Goal: Task Accomplishment & Management: Use online tool/utility

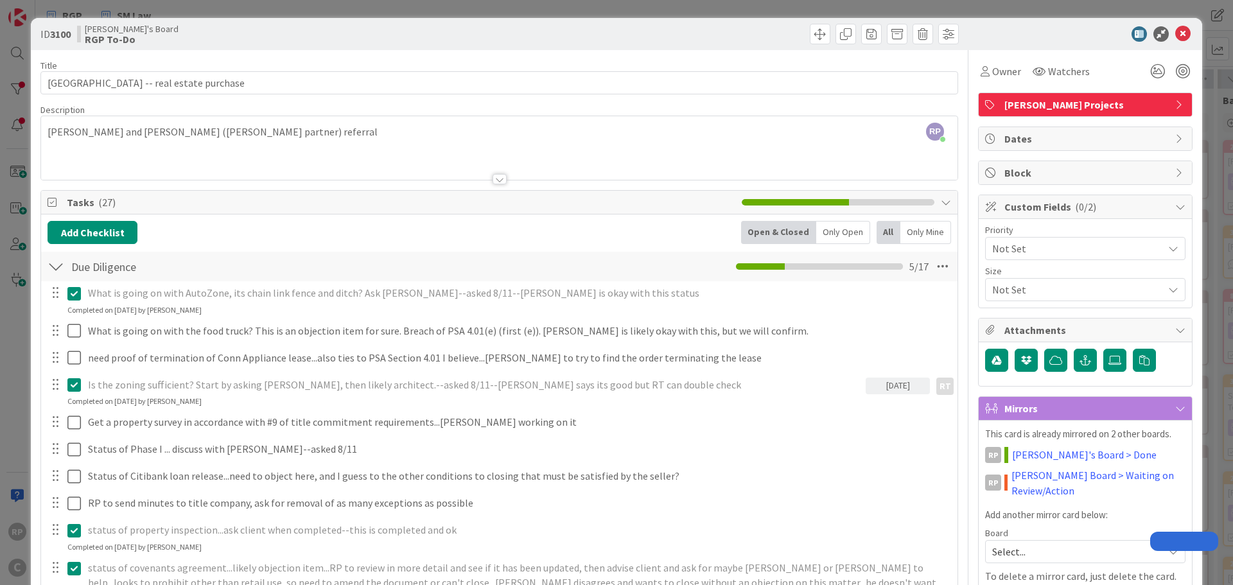
click at [1178, 37] on icon at bounding box center [1182, 33] width 15 height 15
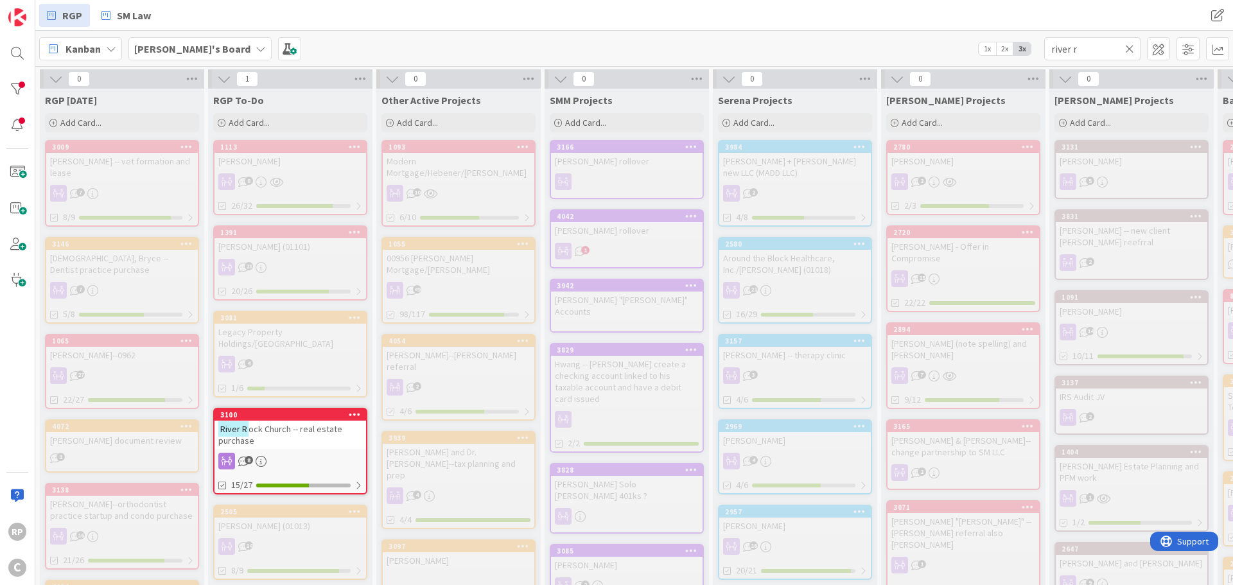
click at [1126, 49] on icon at bounding box center [1129, 49] width 9 height 12
click at [1094, 47] on input "text" at bounding box center [1092, 48] width 96 height 23
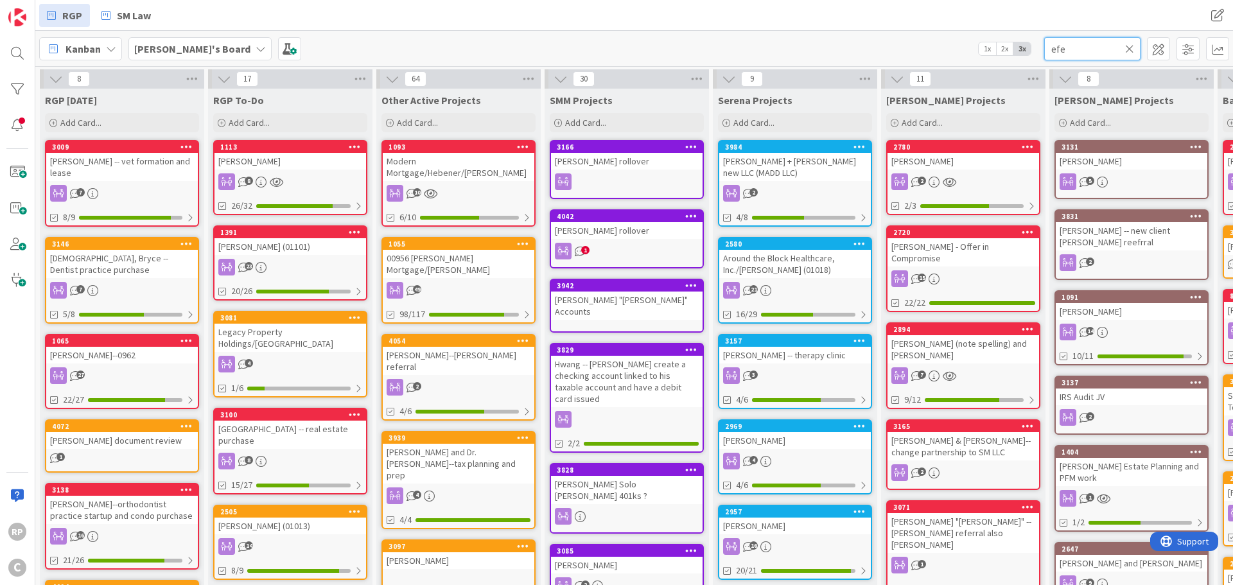
type input "efe"
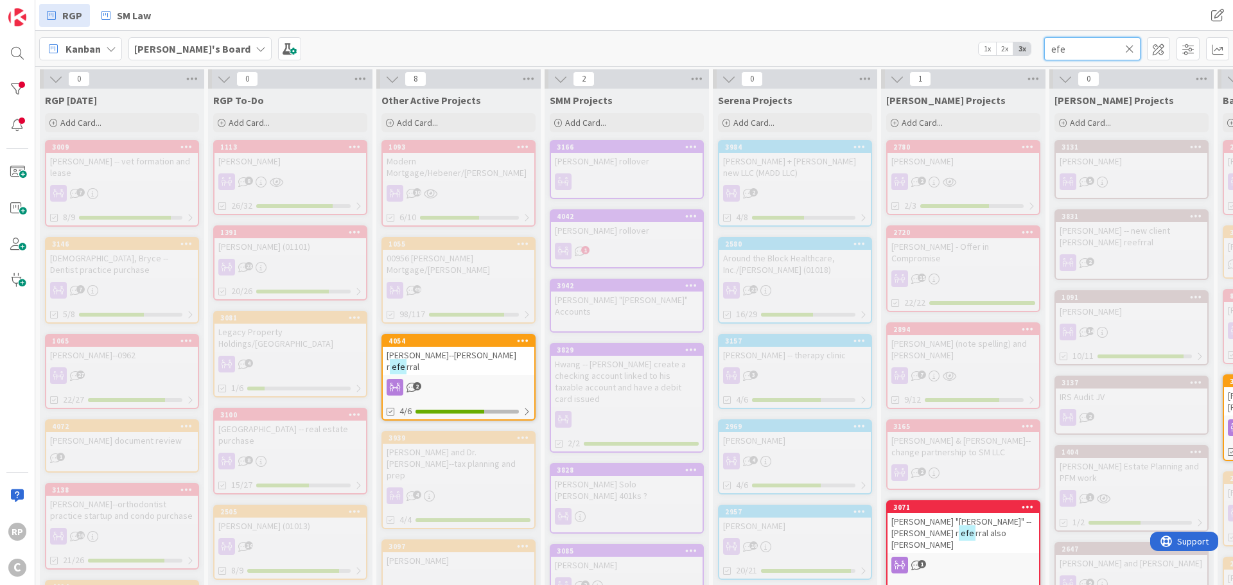
scroll to position [0, 399]
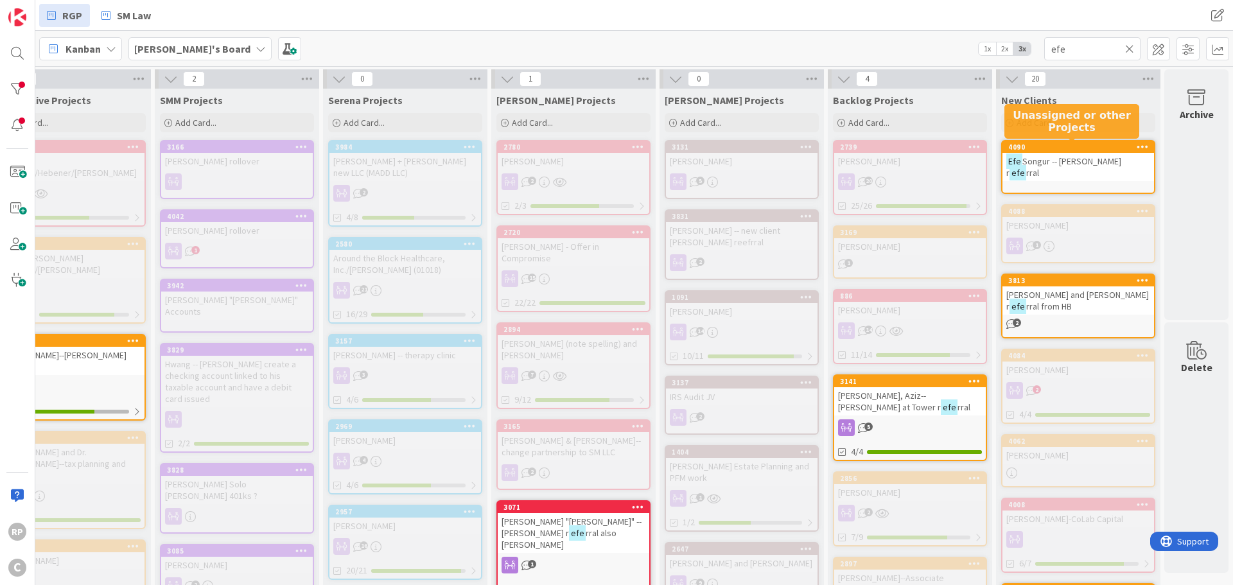
click at [1063, 148] on div "4090" at bounding box center [1081, 147] width 146 height 9
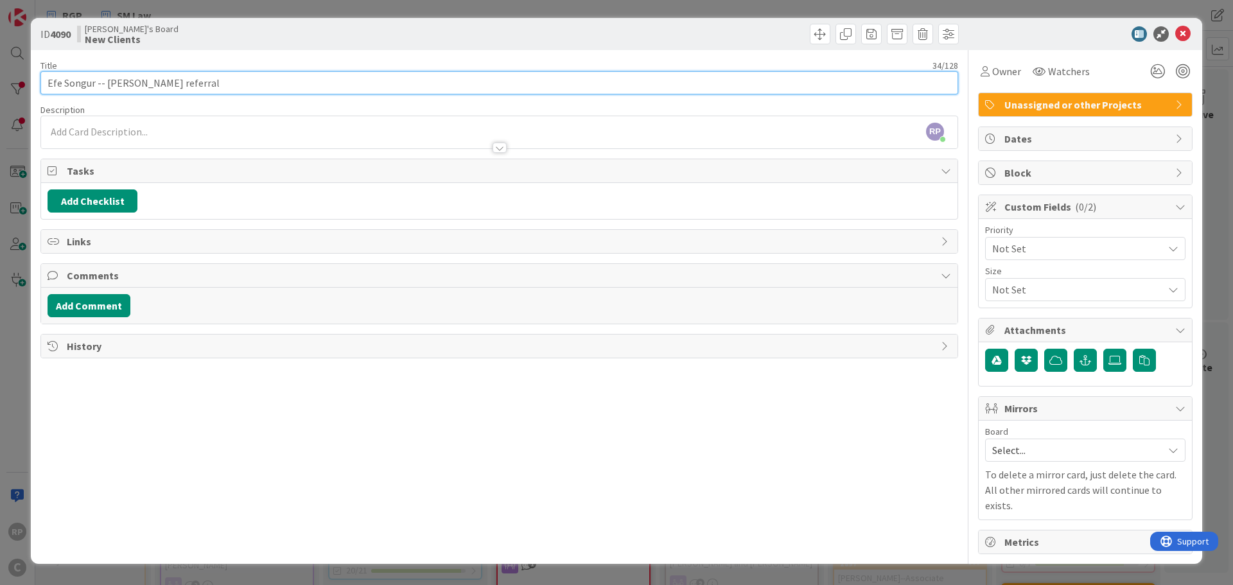
click at [211, 80] on input "Efe Songur -- [PERSON_NAME] referral" at bounding box center [499, 82] width 918 height 23
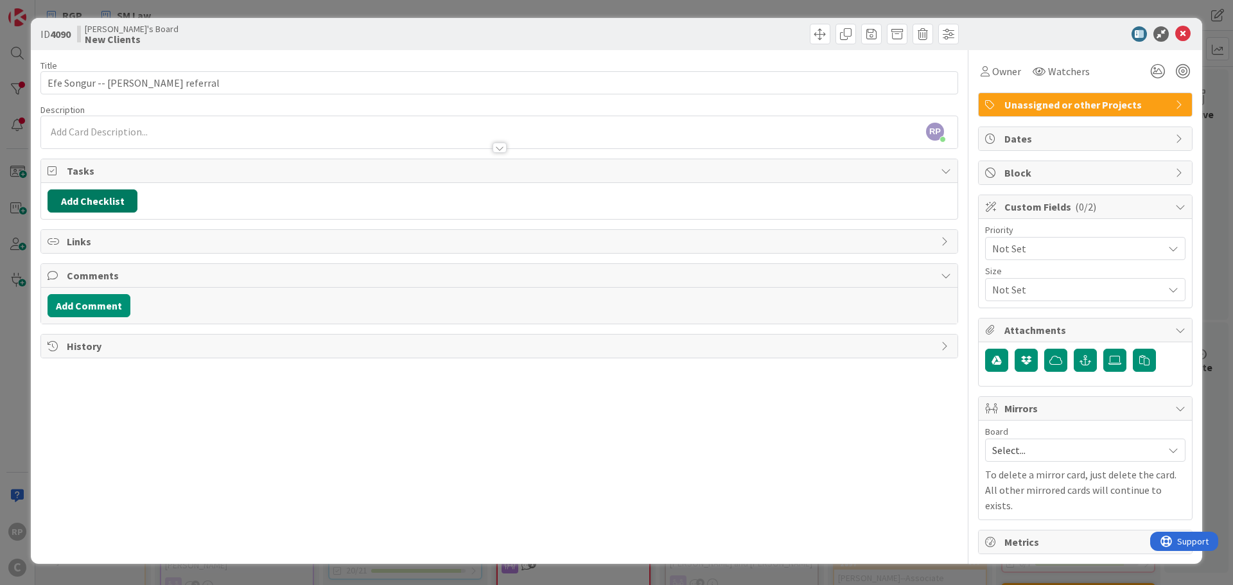
click at [128, 198] on button "Add Checklist" at bounding box center [93, 200] width 90 height 23
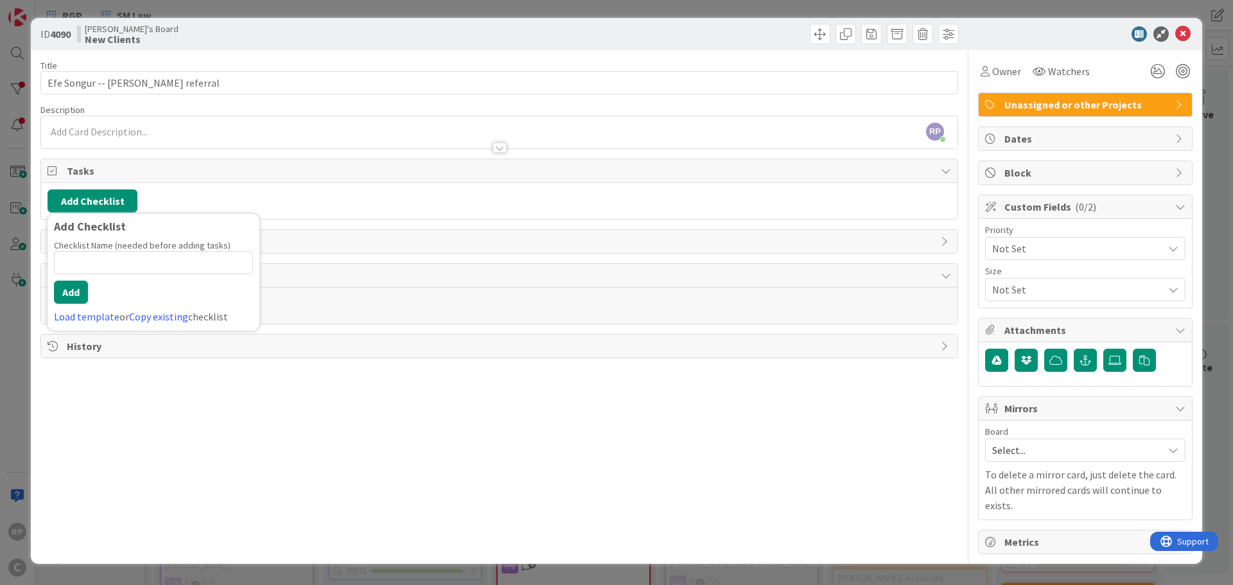
click at [101, 311] on link "Load template" at bounding box center [87, 316] width 66 height 13
click at [97, 269] on div "New Client Checklist" at bounding box center [154, 275] width 212 height 23
click at [65, 299] on button "Add" at bounding box center [71, 292] width 34 height 23
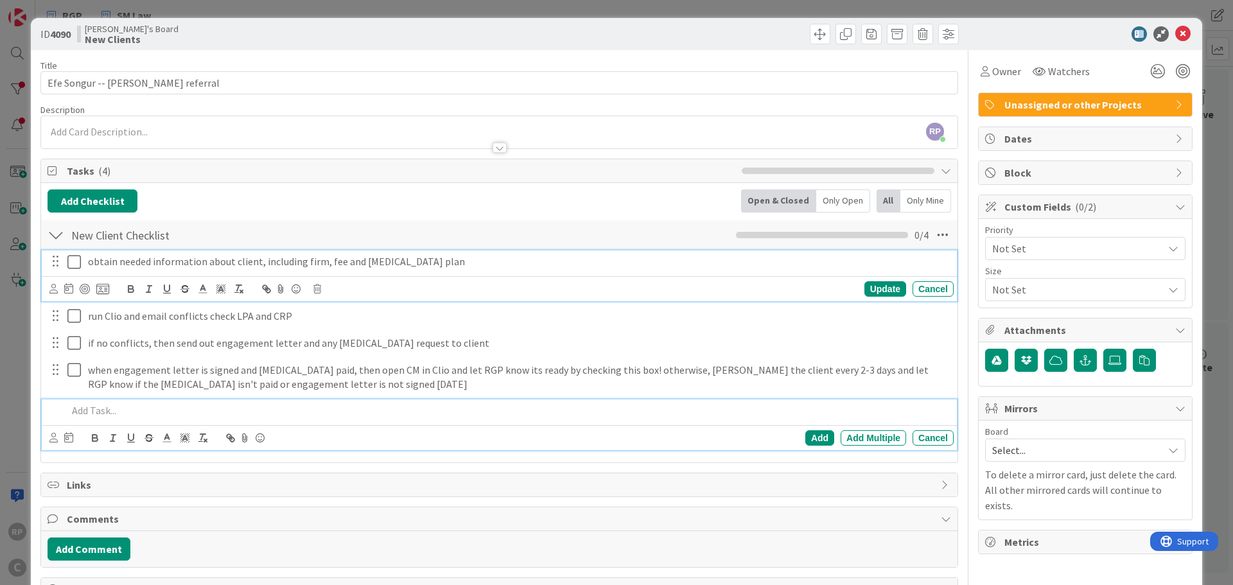
click at [411, 256] on p "obtain needed information about client, including firm, fee and [MEDICAL_DATA] …" at bounding box center [518, 261] width 861 height 15
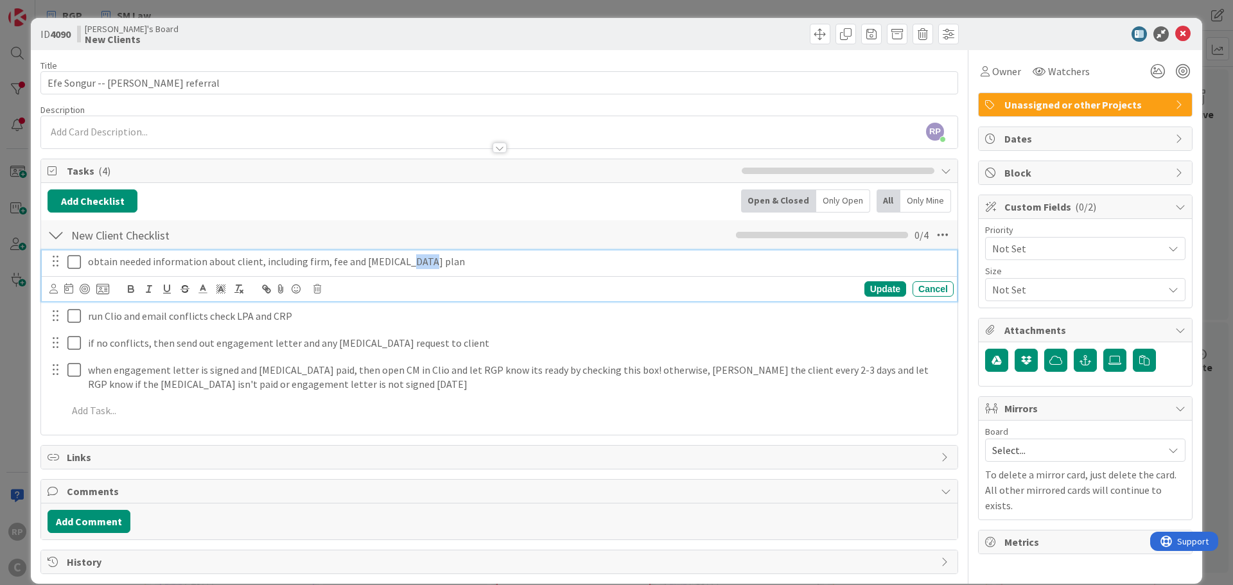
click at [431, 270] on div "obtain needed information about client, including firm, fee and [MEDICAL_DATA] …" at bounding box center [518, 261] width 871 height 22
click at [428, 258] on p "obtain needed information about client, including firm, fee and [MEDICAL_DATA] …" at bounding box center [518, 261] width 861 height 15
click at [884, 280] on div "Update Cancel" at bounding box center [501, 289] width 904 height 18
click at [869, 288] on div "Update" at bounding box center [885, 288] width 42 height 15
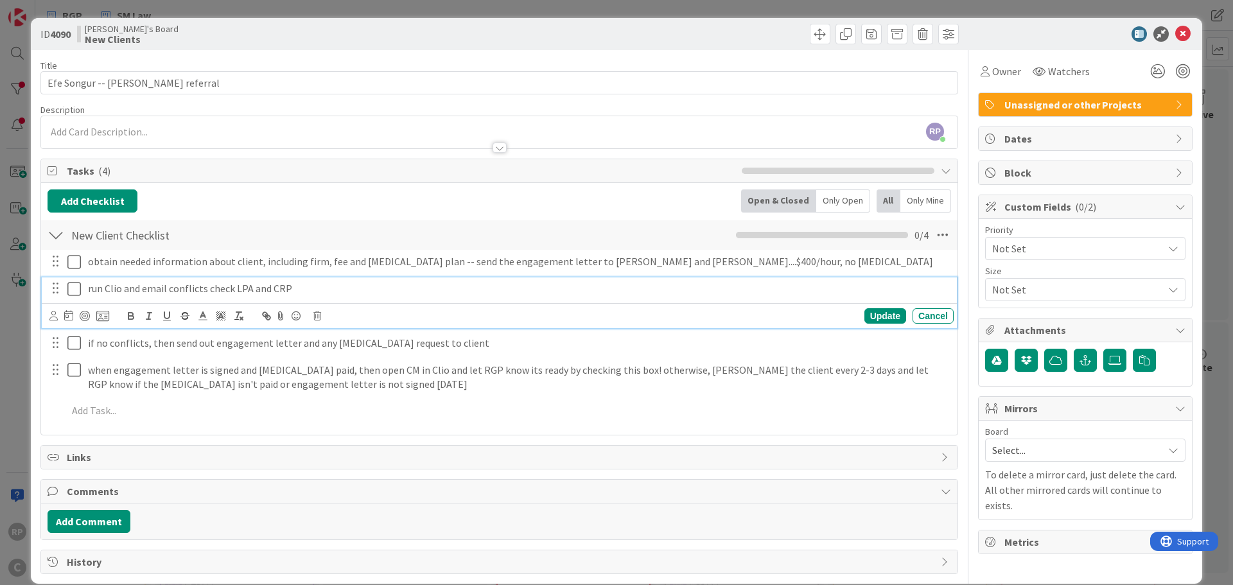
click at [87, 292] on div "run Clio and email conflicts check LPA and CRP" at bounding box center [518, 288] width 871 height 22
click at [69, 292] on icon at bounding box center [76, 288] width 19 height 15
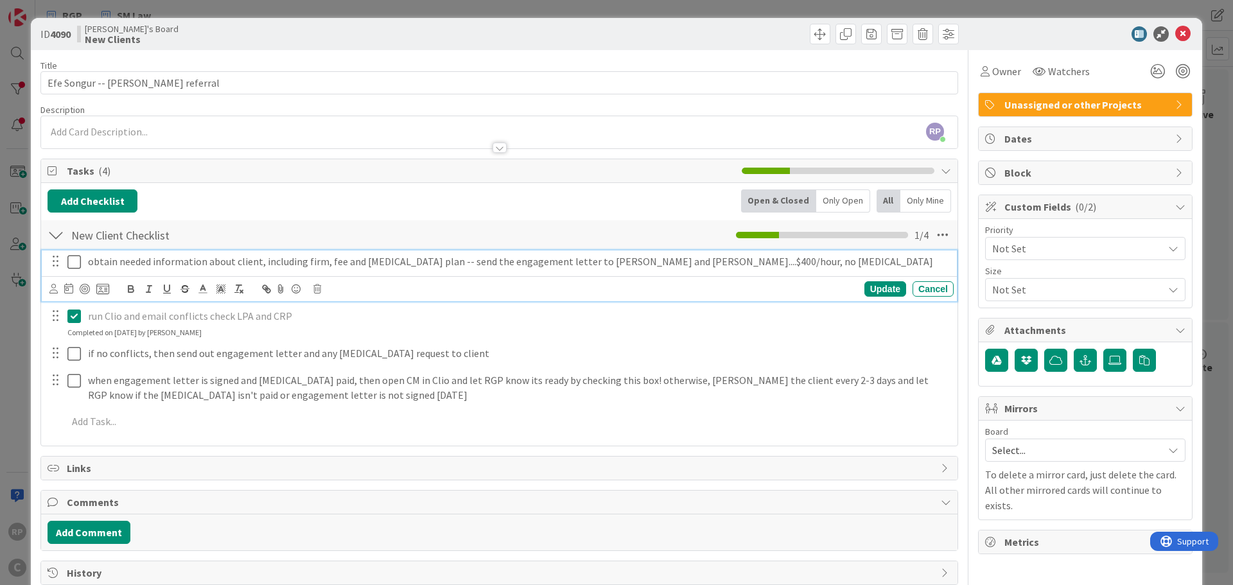
click at [132, 261] on p "obtain needed information about client, including firm, fee and [MEDICAL_DATA] …" at bounding box center [518, 261] width 861 height 15
click at [67, 287] on icon at bounding box center [68, 288] width 9 height 10
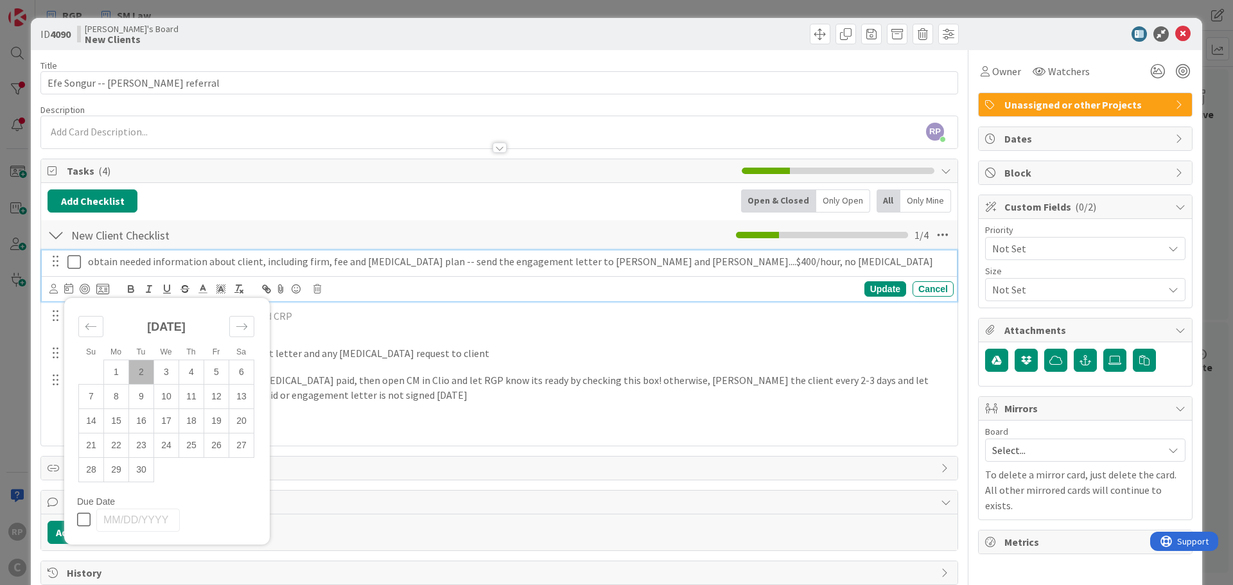
click at [140, 372] on td "2" at bounding box center [141, 372] width 25 height 24
type input "[DATE]"
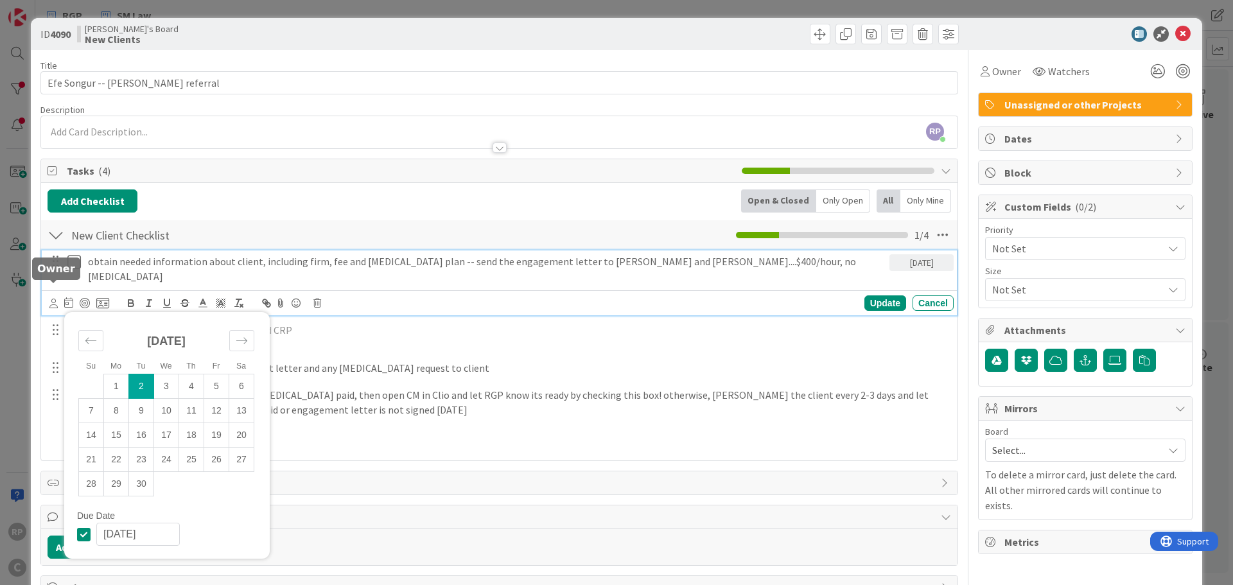
click at [52, 299] on icon at bounding box center [53, 304] width 8 height 10
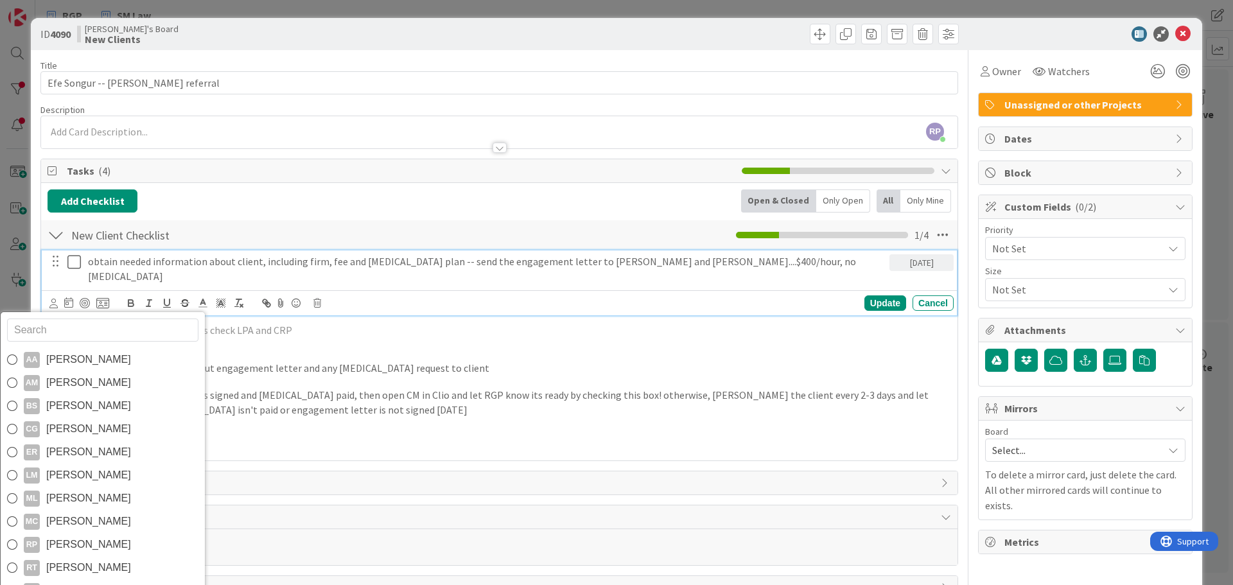
scroll to position [22, 0]
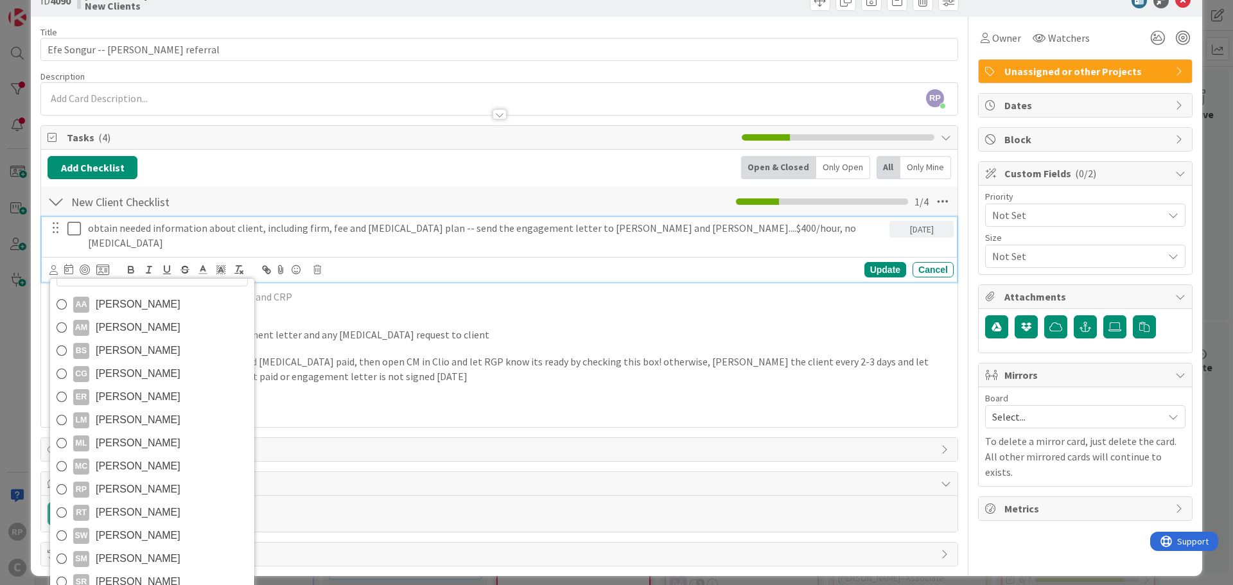
drag, startPoint x: 103, startPoint y: 540, endPoint x: 633, endPoint y: 337, distance: 567.6
click at [104, 549] on span "[PERSON_NAME]" at bounding box center [138, 558] width 85 height 19
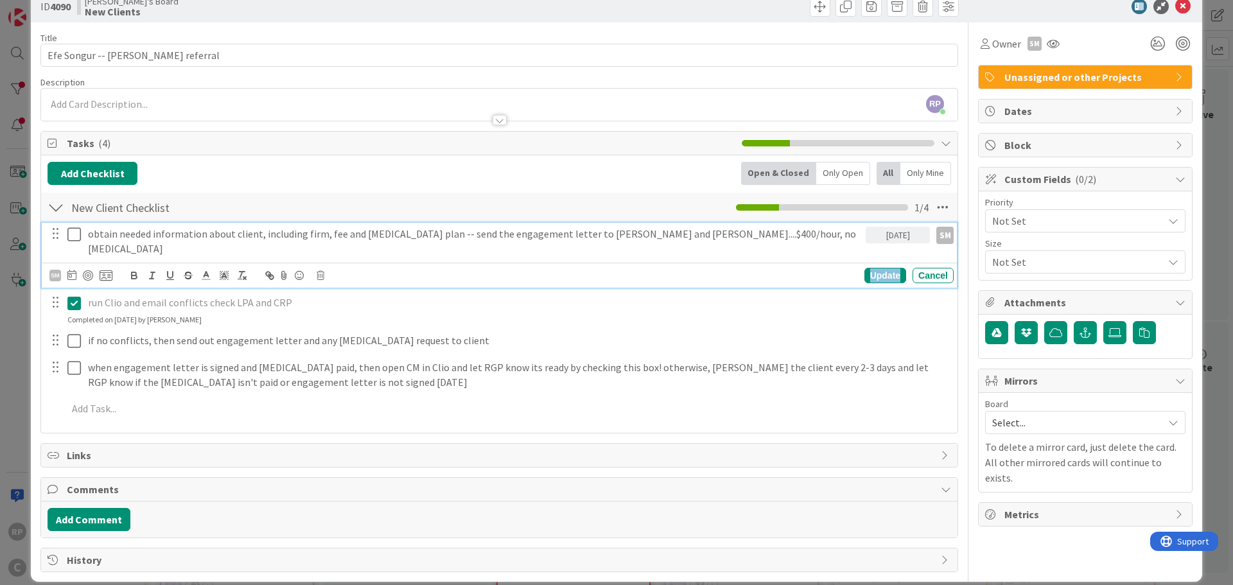
click at [880, 268] on div "Update" at bounding box center [885, 275] width 42 height 15
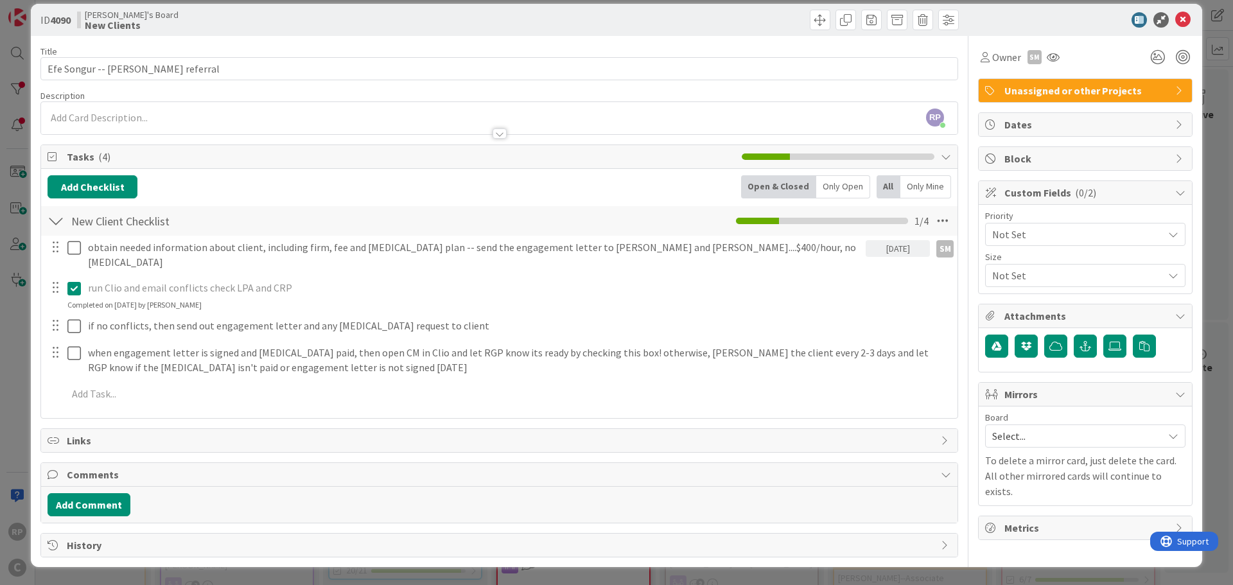
scroll to position [0, 0]
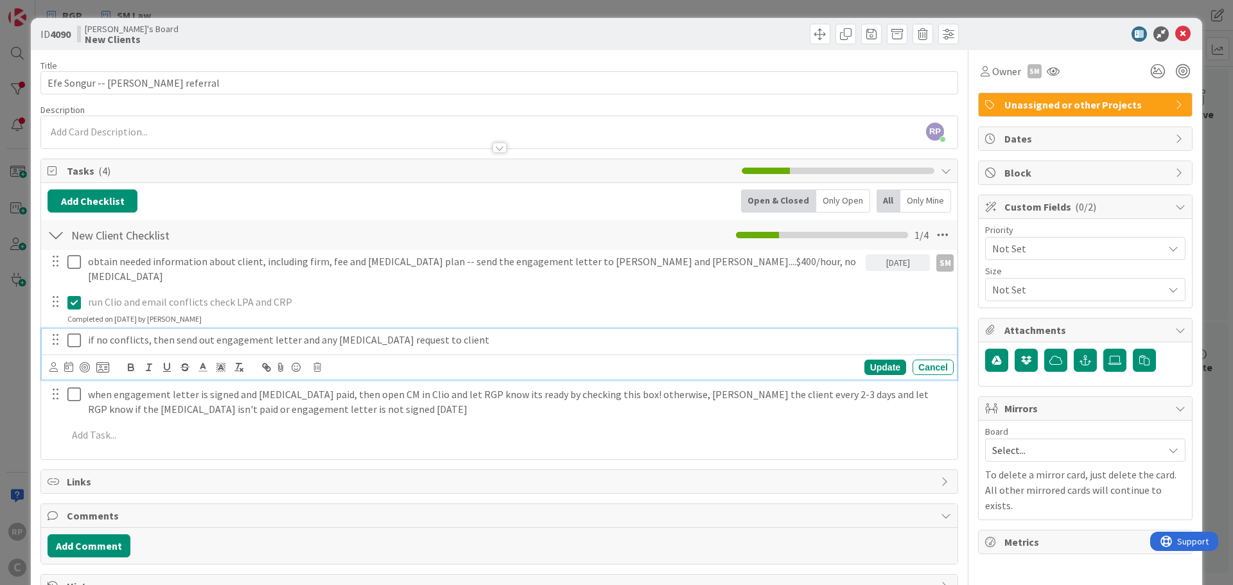
click at [135, 333] on p "if no conflicts, then send out engagement letter and any [MEDICAL_DATA] request…" at bounding box center [518, 340] width 861 height 15
click at [50, 362] on icon at bounding box center [53, 367] width 8 height 10
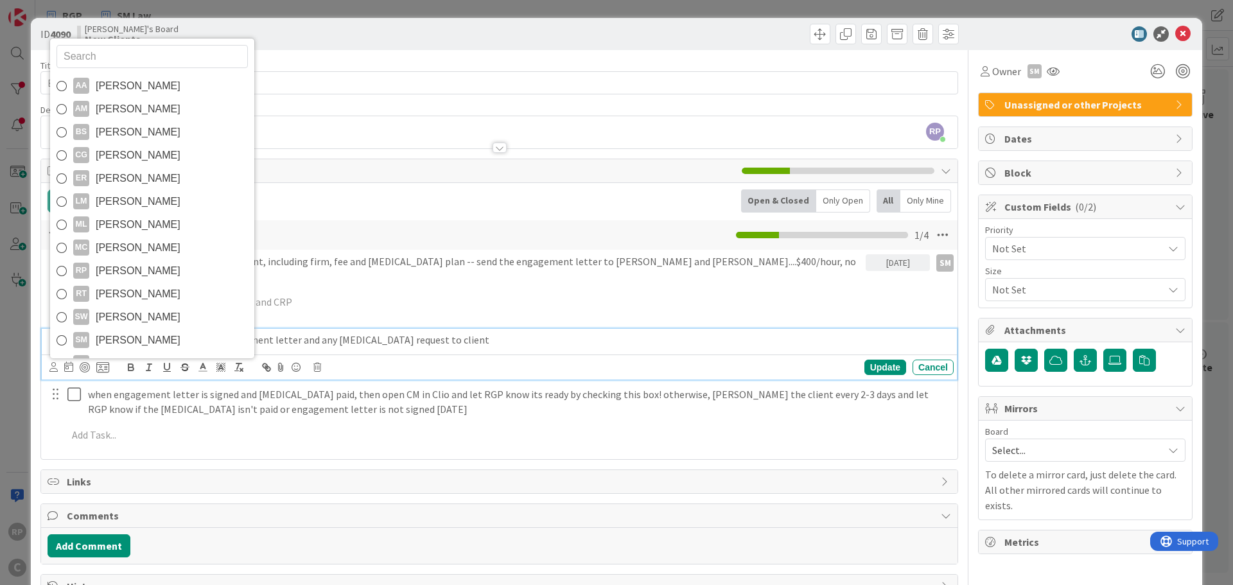
click at [98, 331] on span "[PERSON_NAME]" at bounding box center [138, 340] width 85 height 19
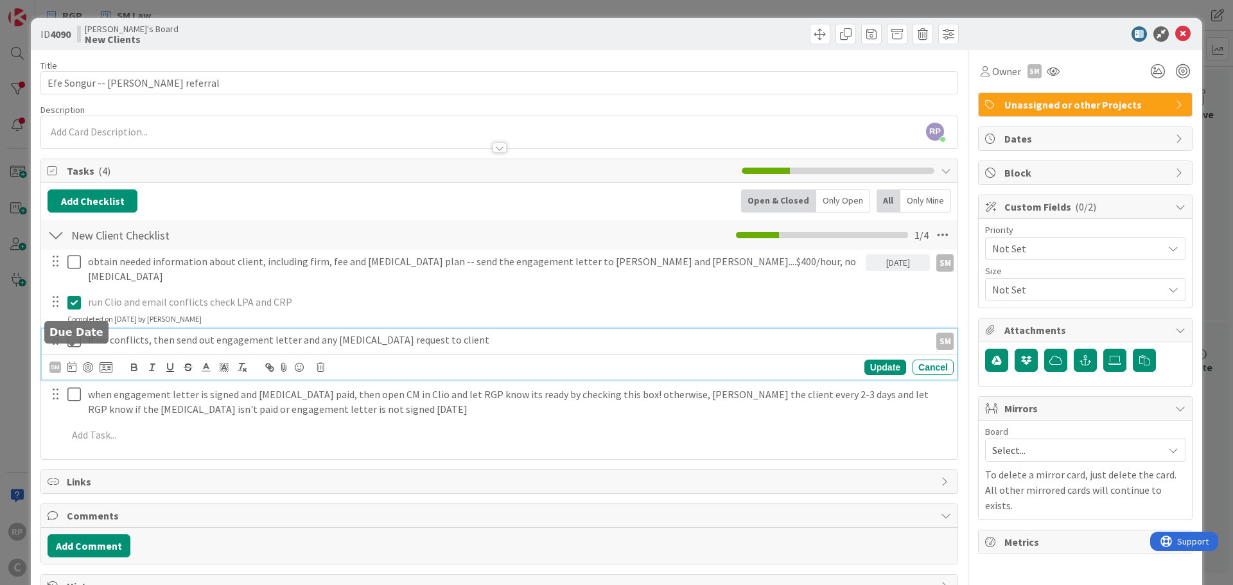
click at [68, 362] on icon at bounding box center [71, 367] width 9 height 10
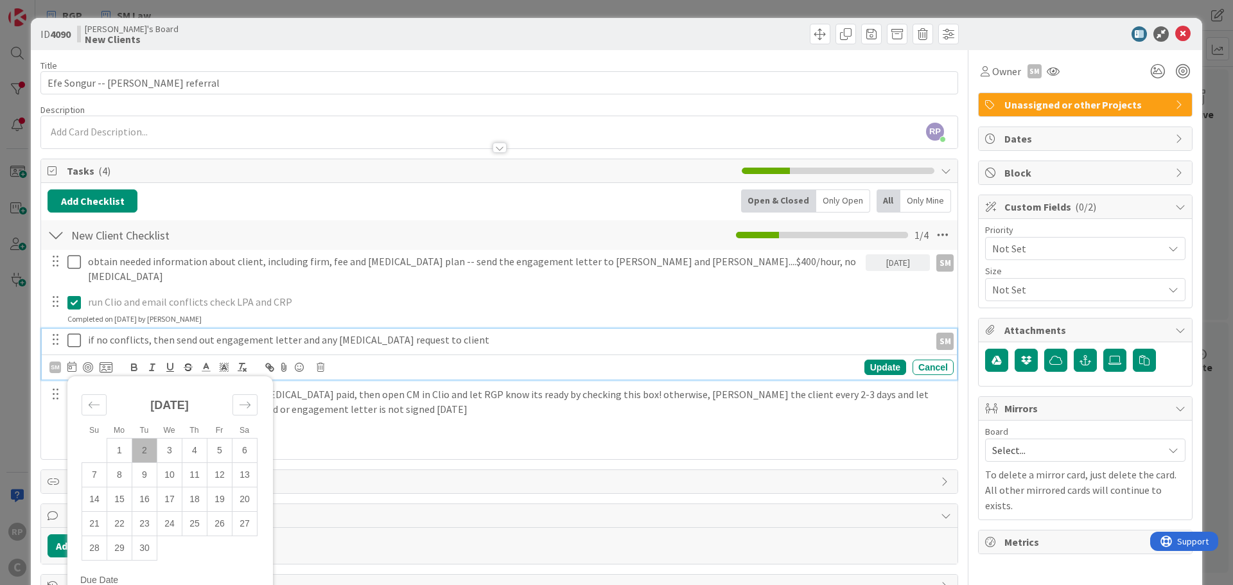
click at [127, 440] on td "1" at bounding box center [119, 450] width 25 height 24
click at [139, 438] on td "2" at bounding box center [144, 450] width 25 height 24
type input "[DATE]"
click at [874, 360] on div "Update" at bounding box center [885, 367] width 42 height 15
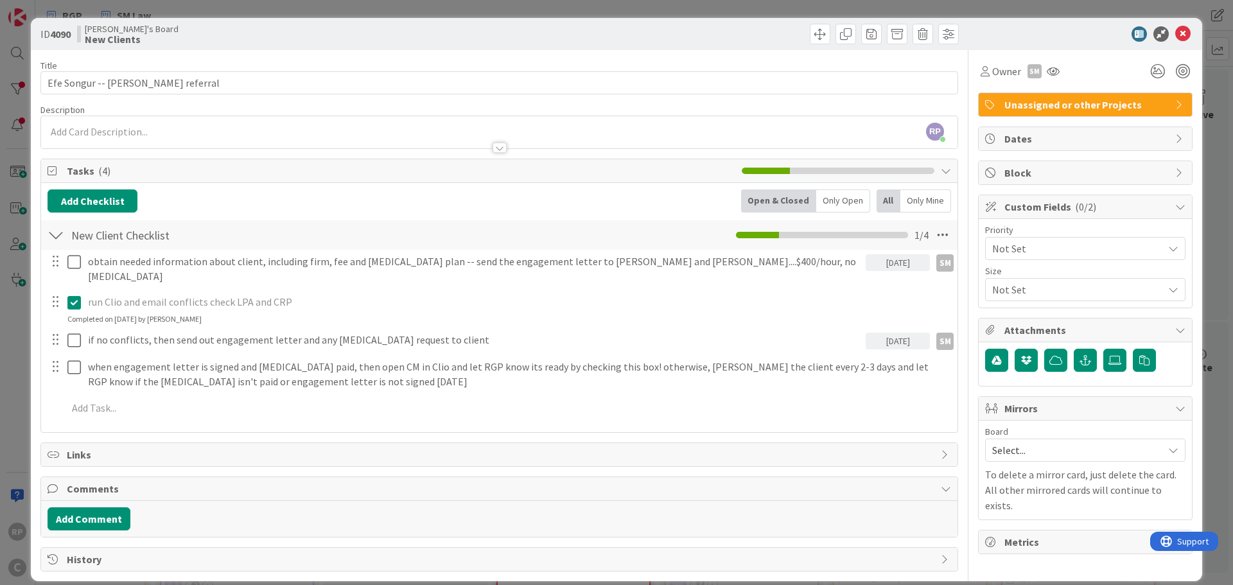
click at [1009, 440] on div "Select..." at bounding box center [1085, 450] width 200 height 23
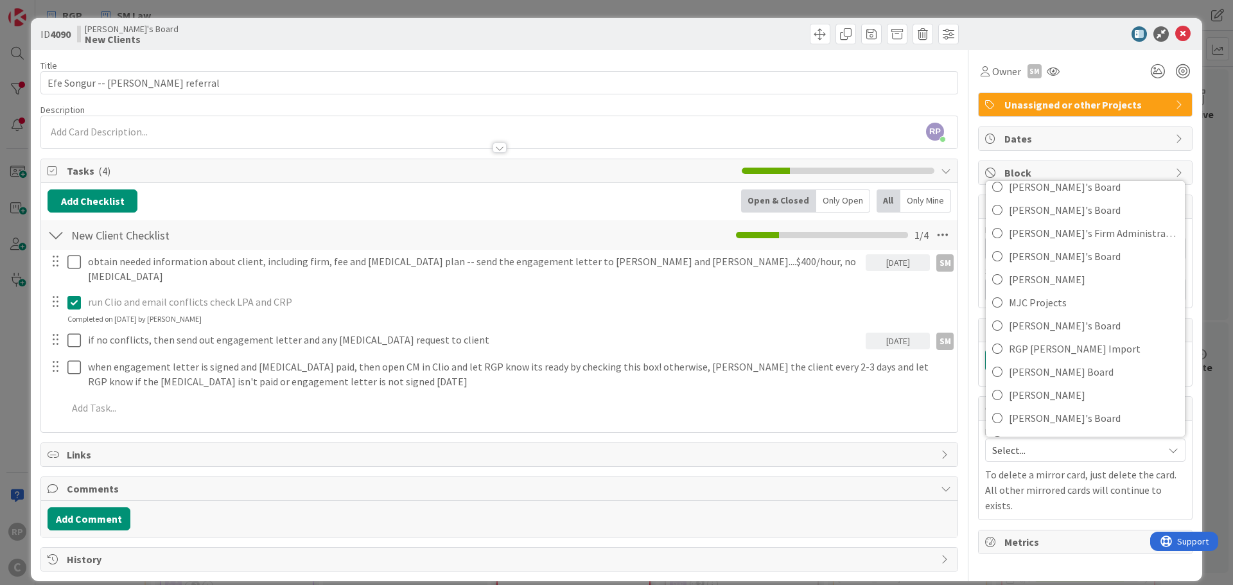
scroll to position [85, 0]
click at [1061, 405] on span "[PERSON_NAME]'s Board" at bounding box center [1094, 396] width 170 height 19
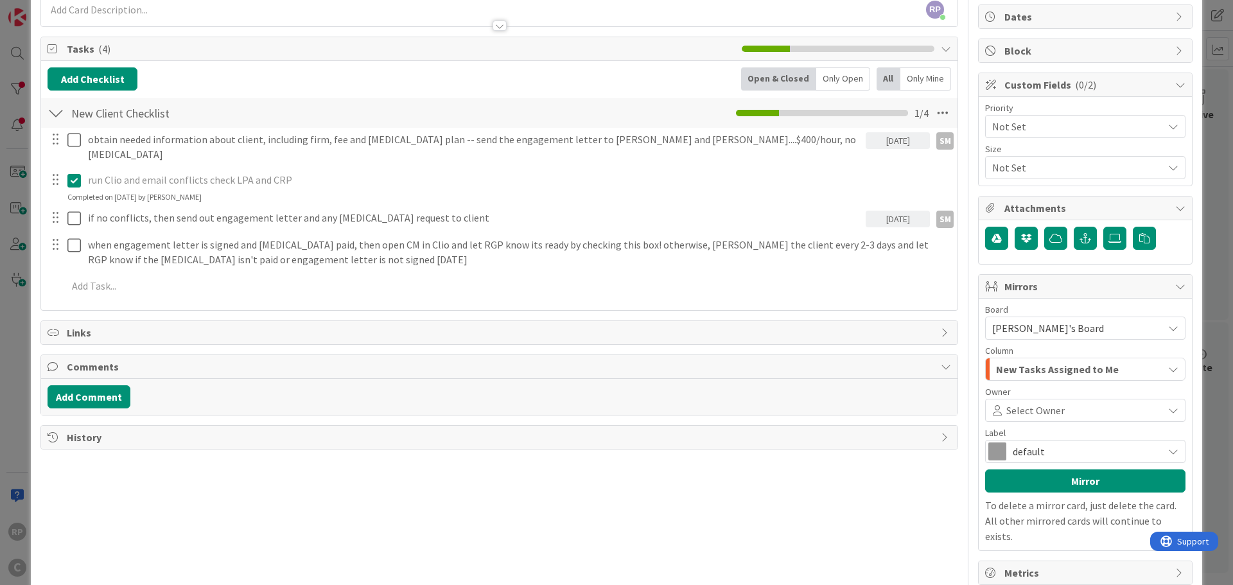
scroll to position [134, 0]
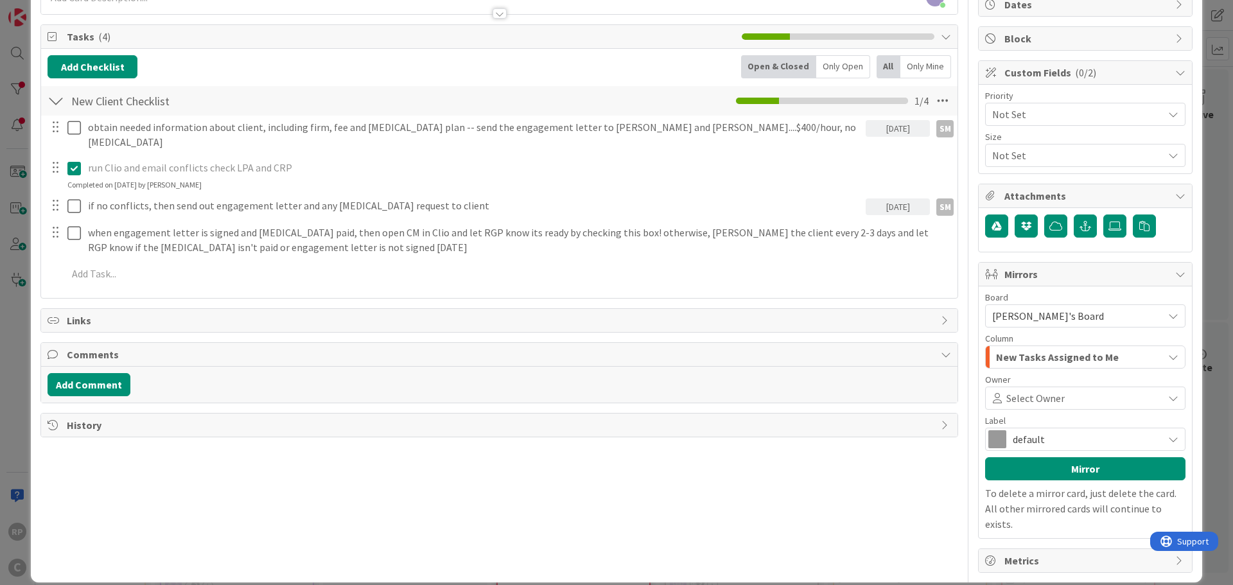
click at [1056, 392] on div "Select Owner" at bounding box center [1085, 397] width 194 height 15
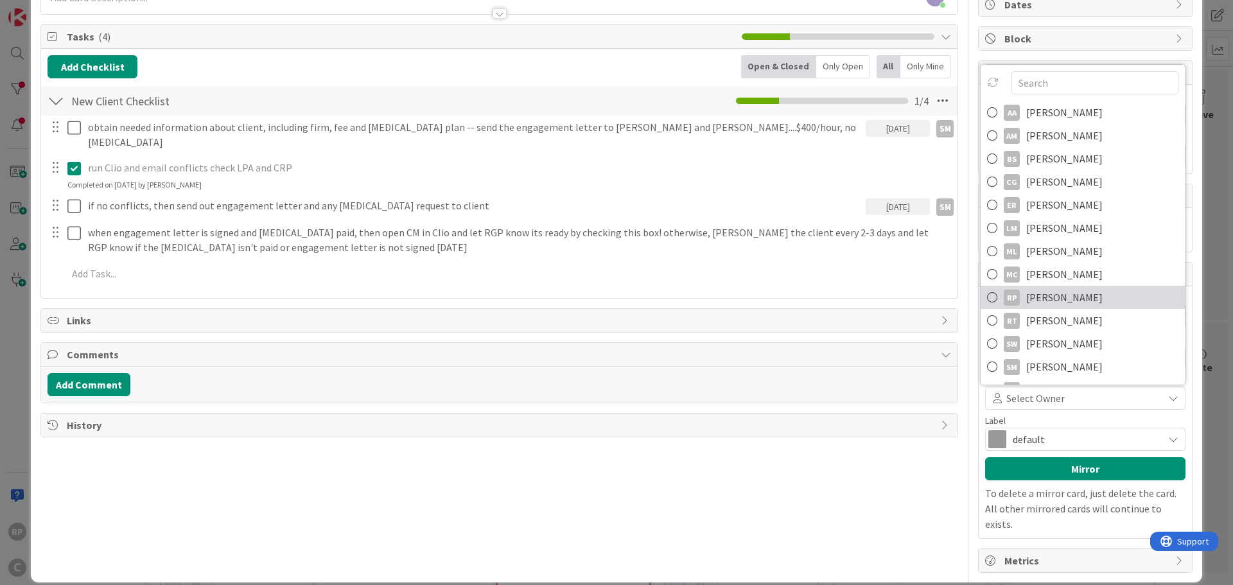
click at [1067, 292] on span "[PERSON_NAME]" at bounding box center [1064, 297] width 76 height 19
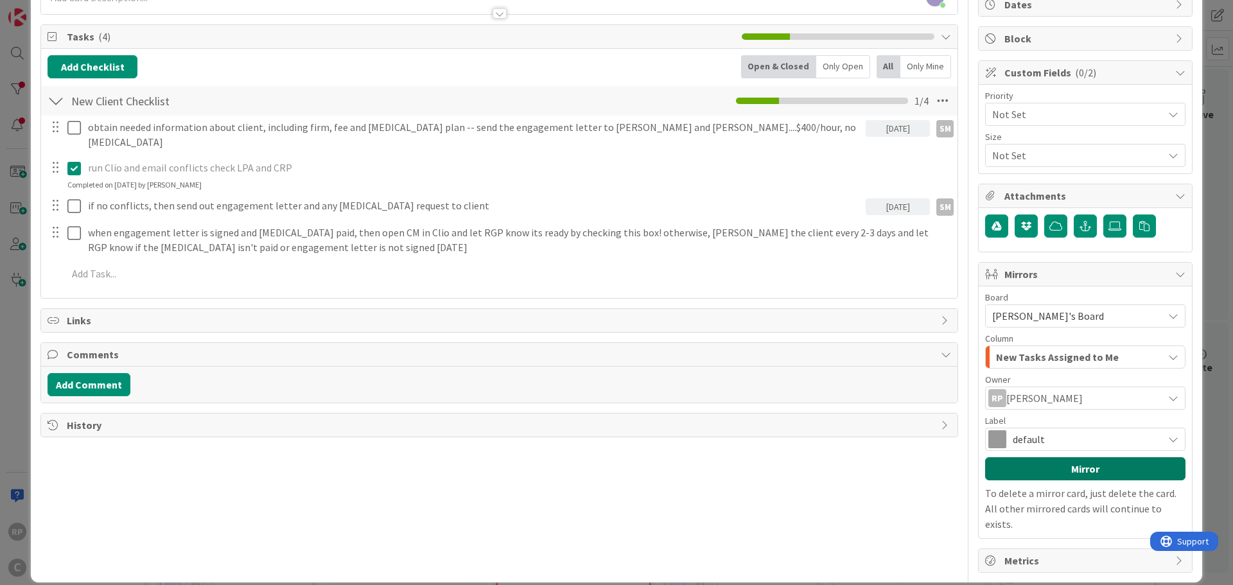
click at [1045, 459] on button "Mirror" at bounding box center [1085, 468] width 200 height 23
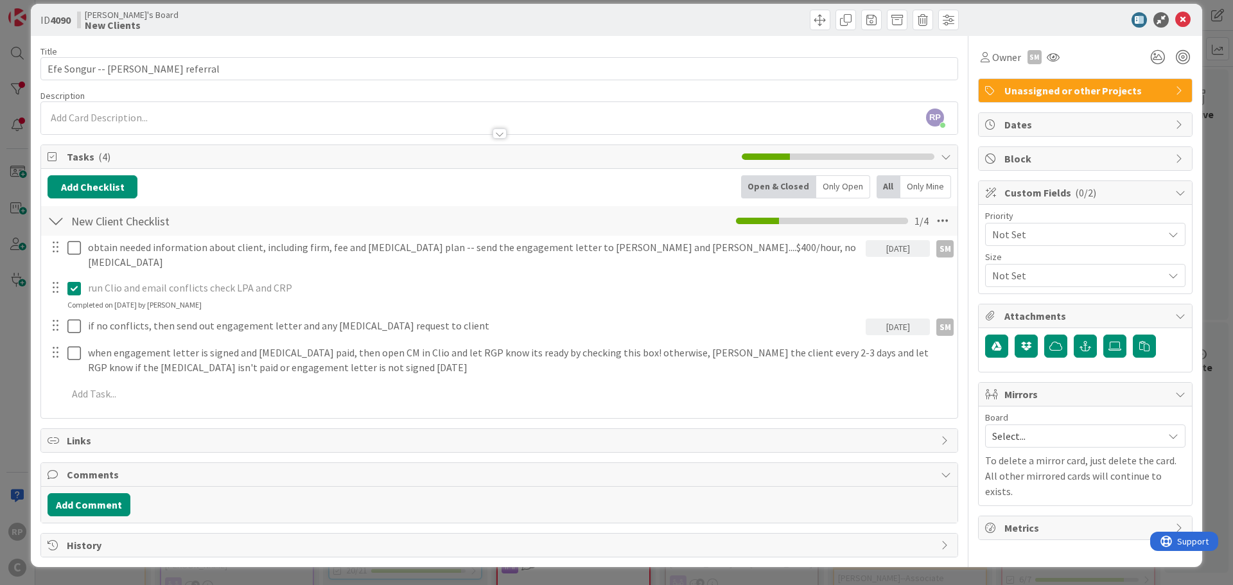
scroll to position [0, 0]
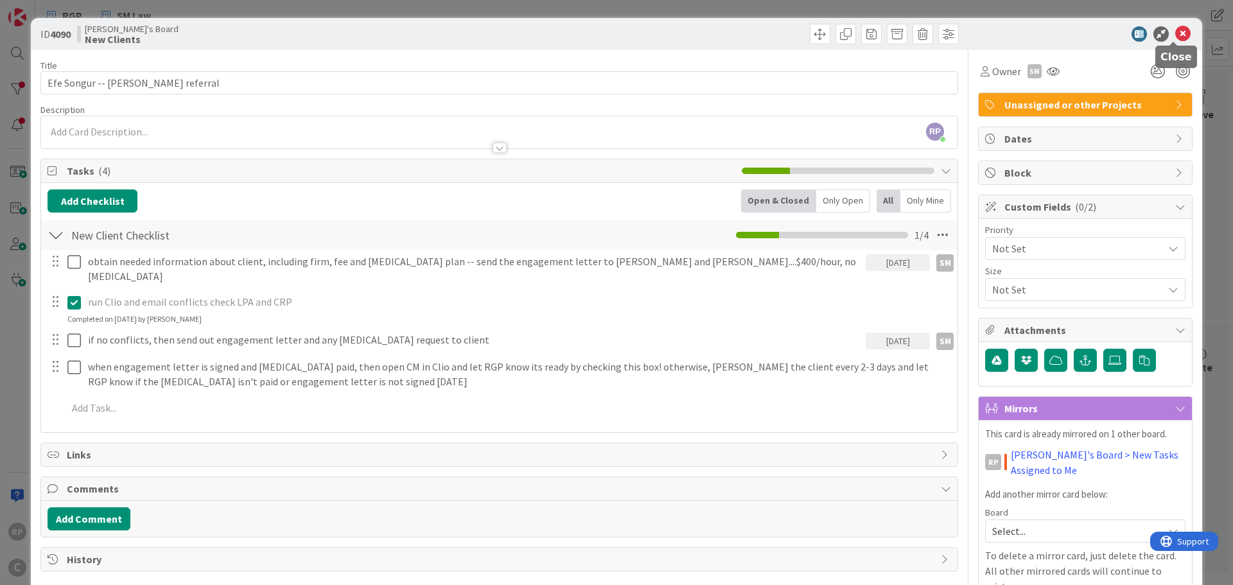
click at [1175, 33] on icon at bounding box center [1182, 33] width 15 height 15
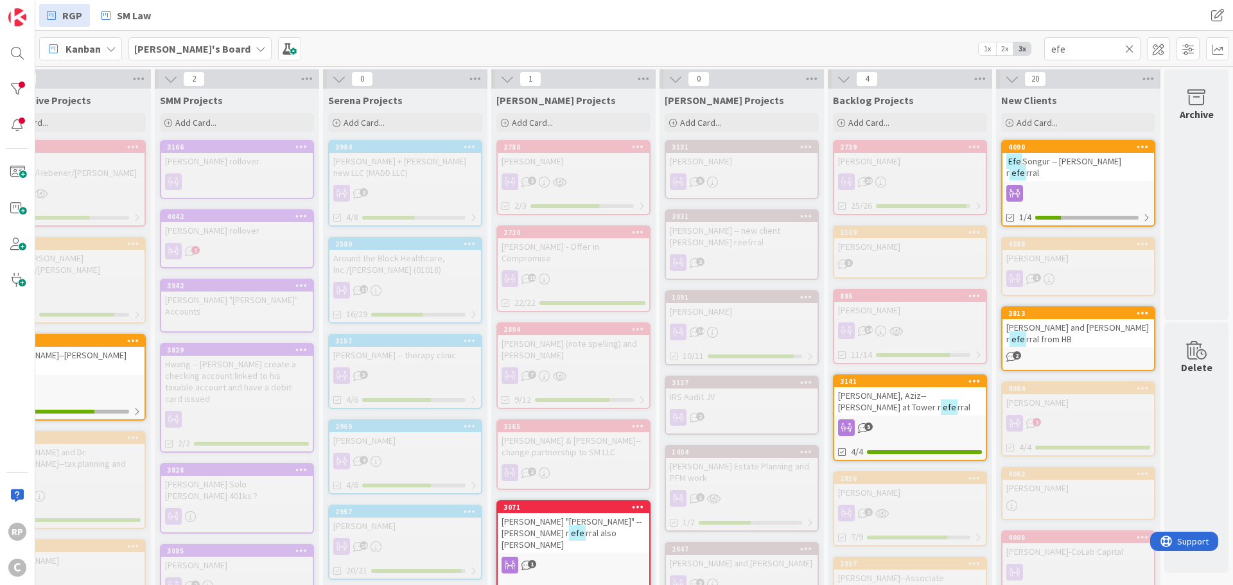
click at [1129, 49] on icon at bounding box center [1129, 49] width 9 height 12
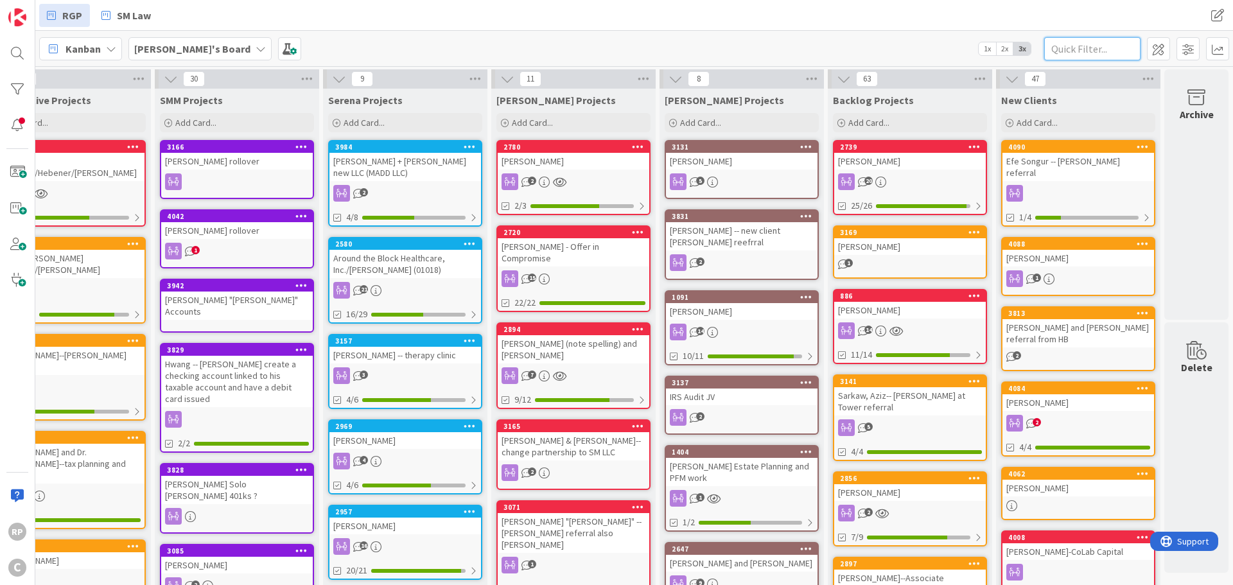
click at [1055, 46] on input "text" at bounding box center [1092, 48] width 96 height 23
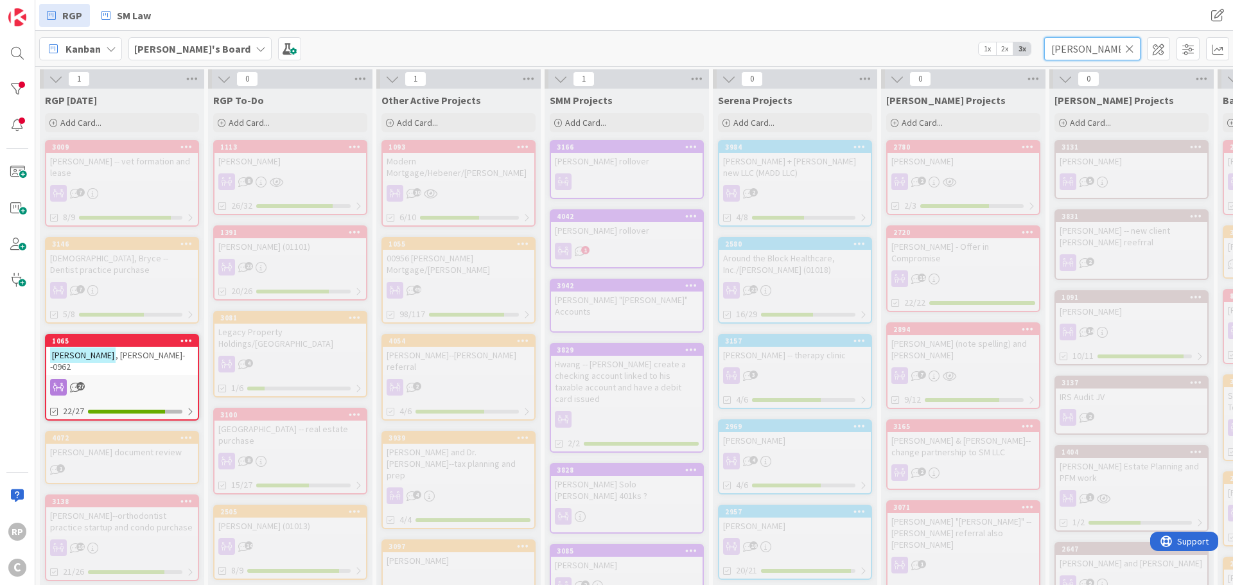
type input "[PERSON_NAME]"
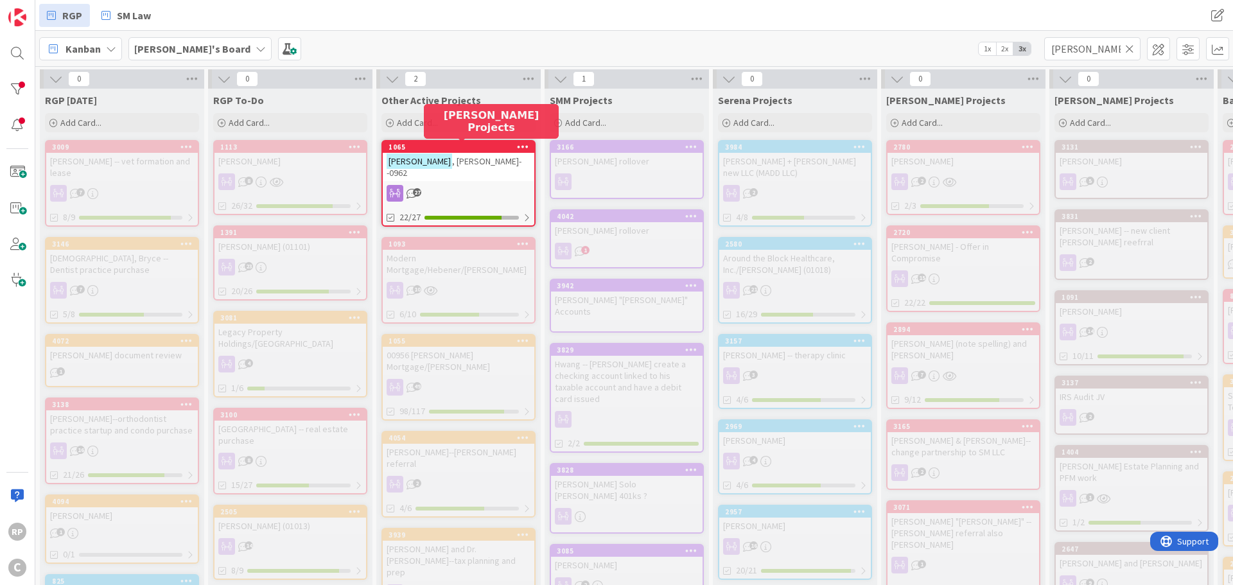
drag, startPoint x: 107, startPoint y: 351, endPoint x: 446, endPoint y: 150, distance: 394.2
click at [446, 150] on div "1065" at bounding box center [462, 147] width 146 height 9
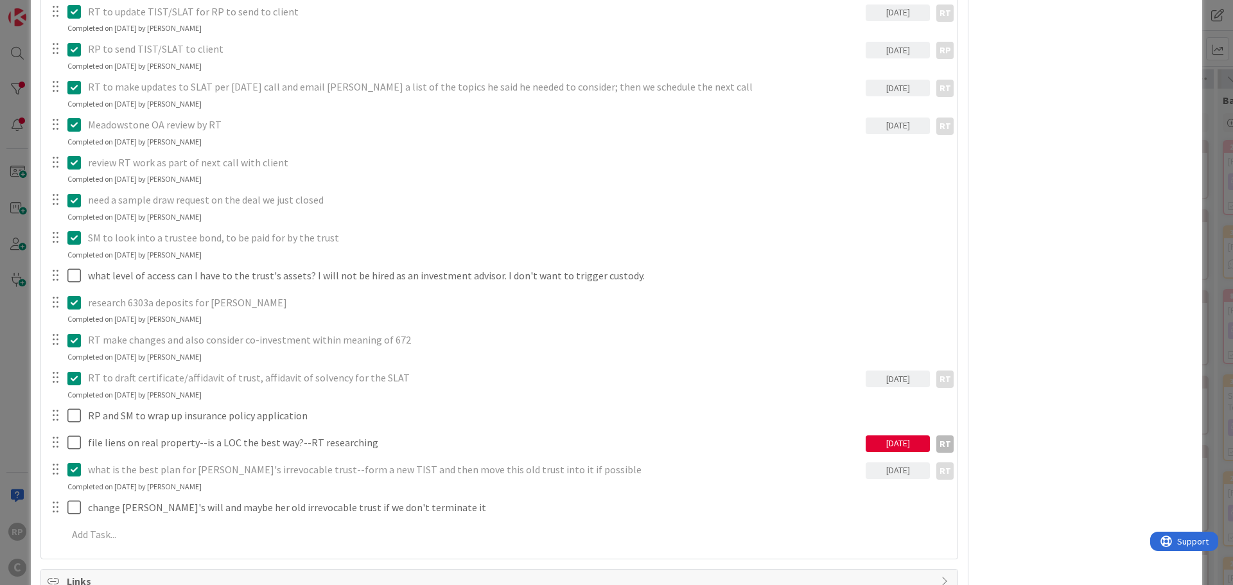
scroll to position [771, 0]
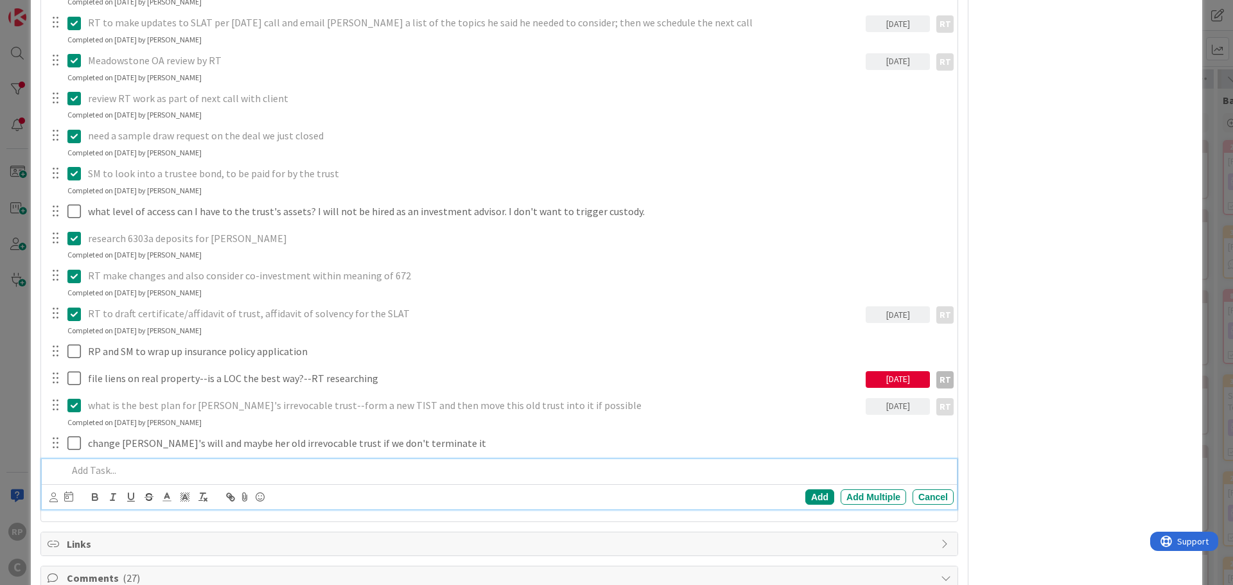
click at [171, 463] on p at bounding box center [507, 470] width 881 height 15
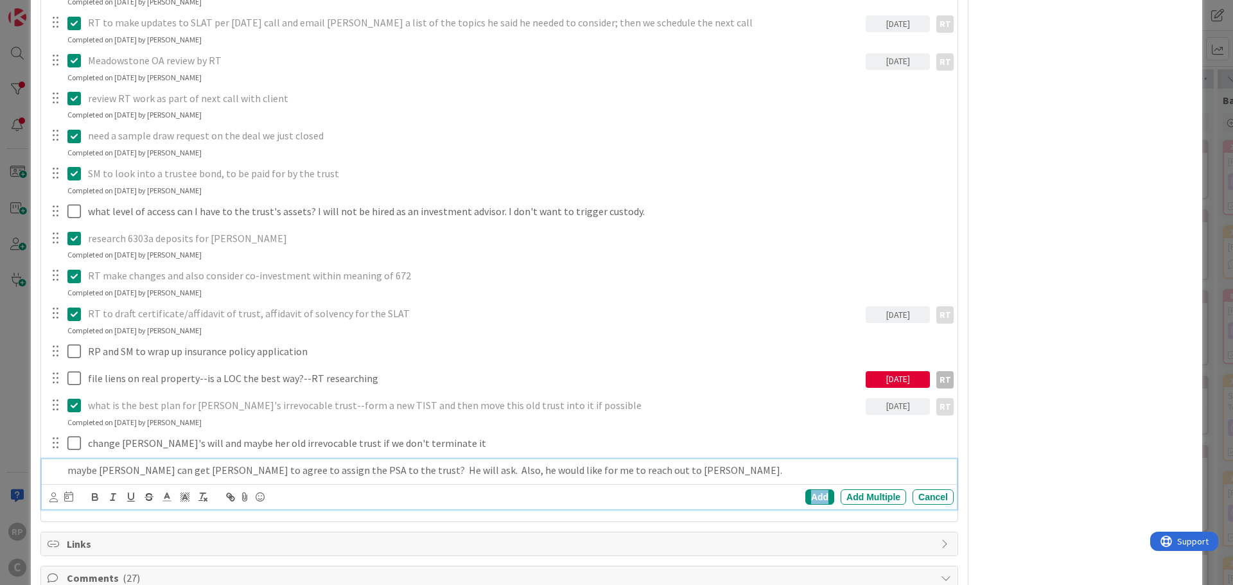
click at [807, 489] on div "Add" at bounding box center [819, 496] width 29 height 15
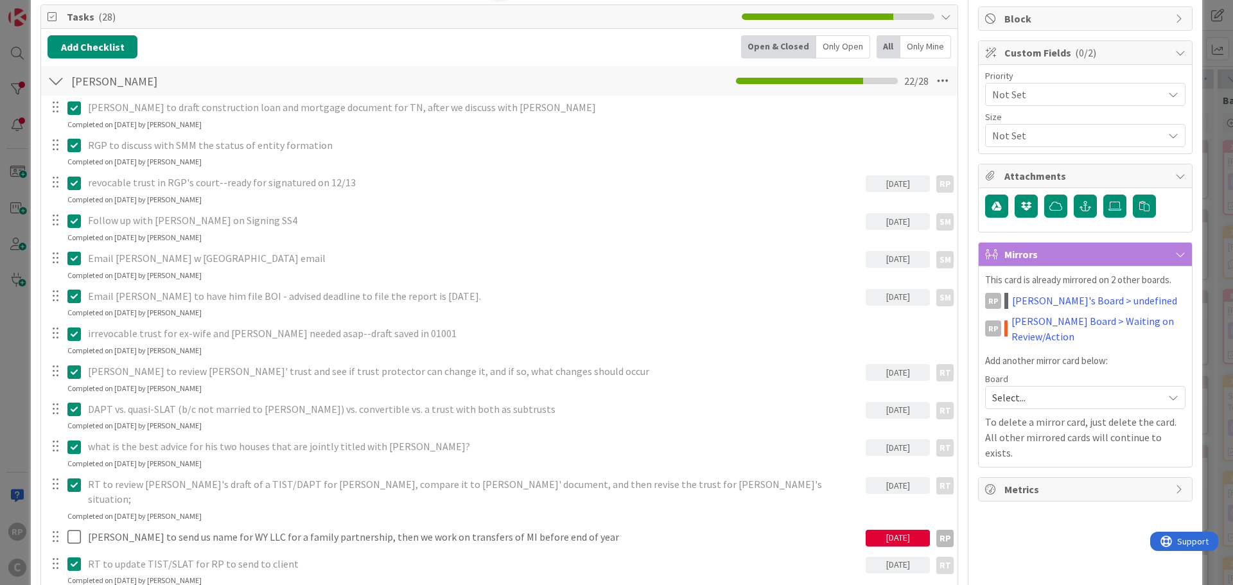
scroll to position [0, 0]
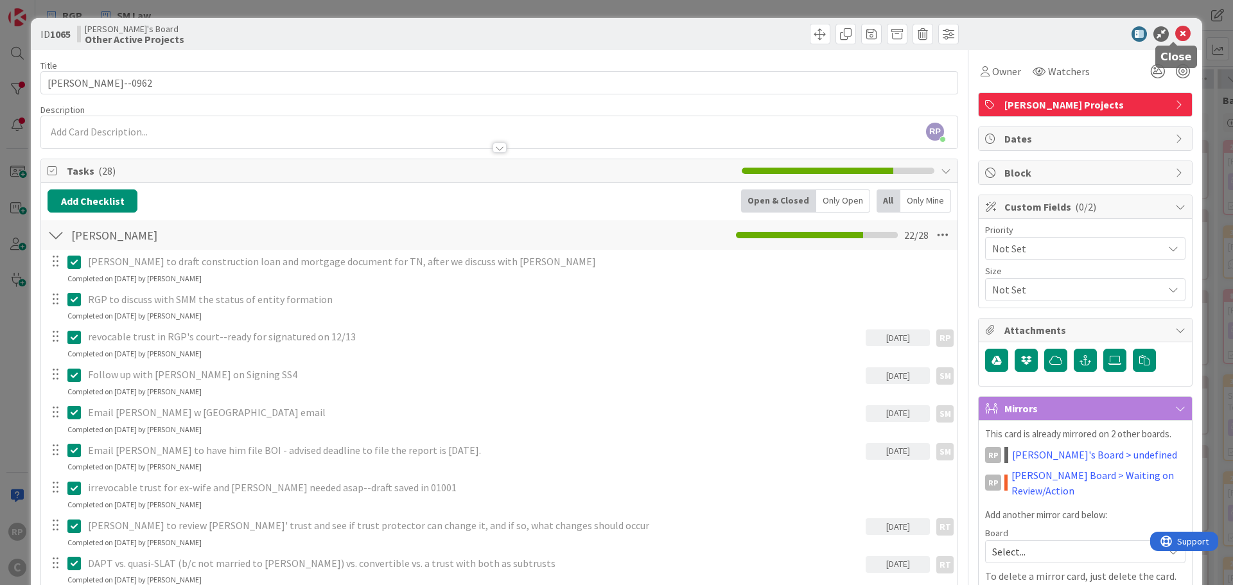
click at [1175, 32] on icon at bounding box center [1182, 33] width 15 height 15
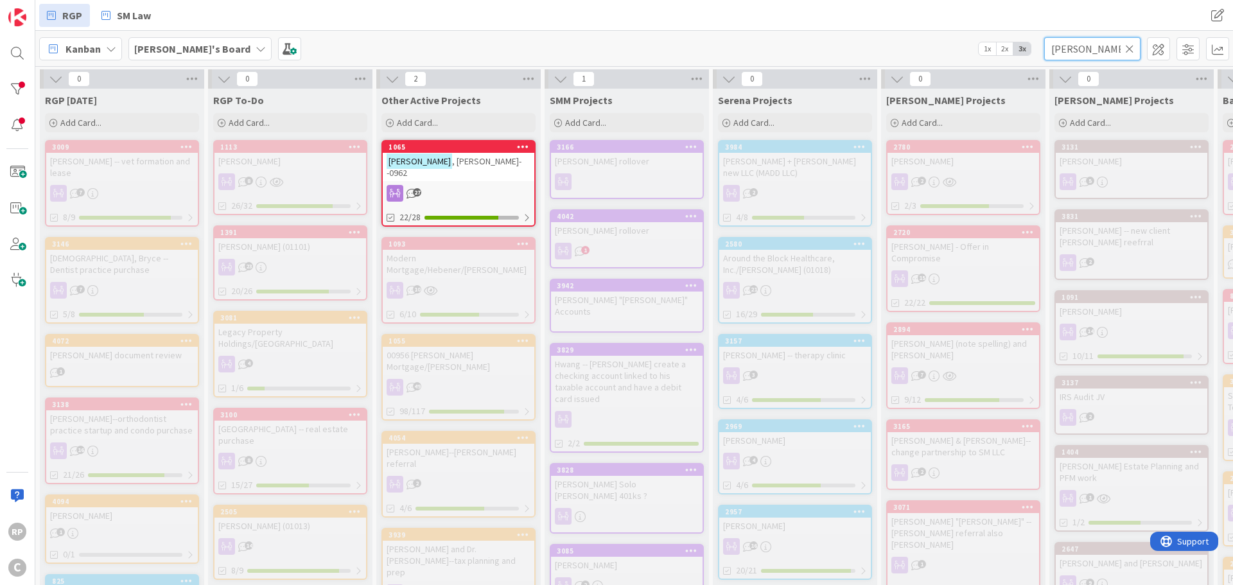
click at [1124, 49] on input "[PERSON_NAME]" at bounding box center [1092, 48] width 96 height 23
click at [1129, 50] on icon at bounding box center [1129, 49] width 9 height 12
